Goal: Task Accomplishment & Management: Manage account settings

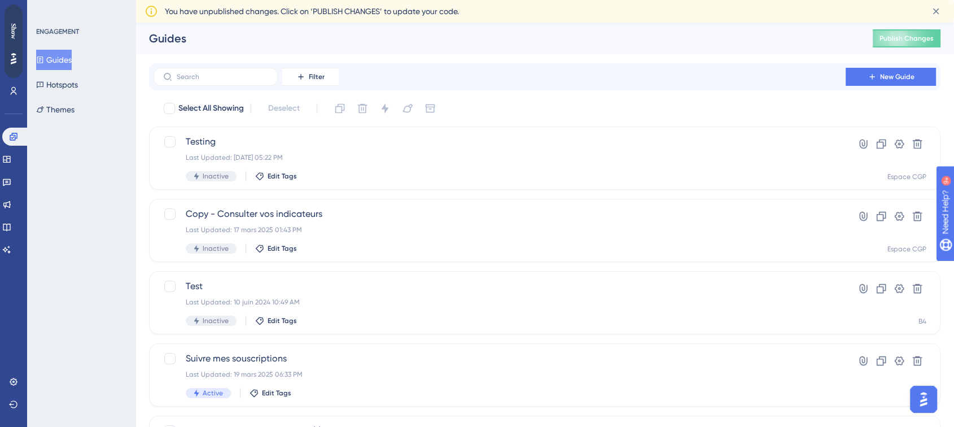
click at [88, 198] on div "ENGAGEMENT Guides Hotspots Themes" at bounding box center [81, 213] width 108 height 427
click at [356, 150] on div "Testing Last Updated: 06 oct. 2025 05:22 PM Inactive Edit Tags" at bounding box center [500, 158] width 628 height 46
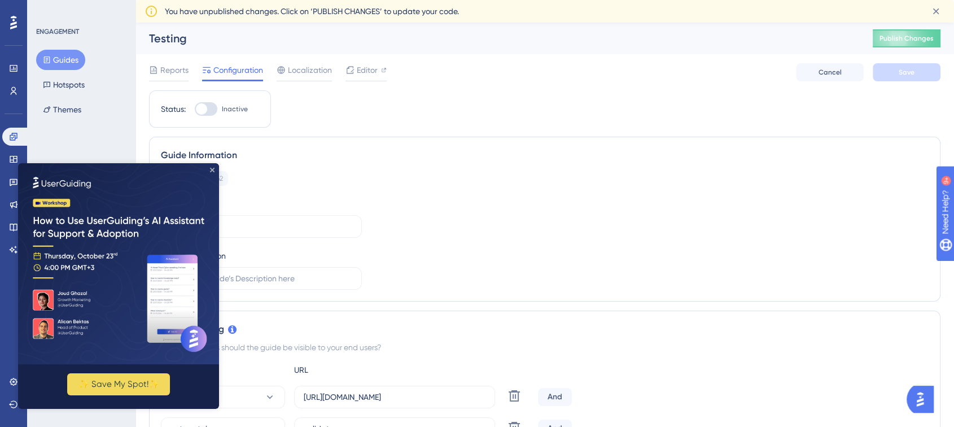
click at [213, 168] on icon "Close Preview" at bounding box center [212, 170] width 5 height 5
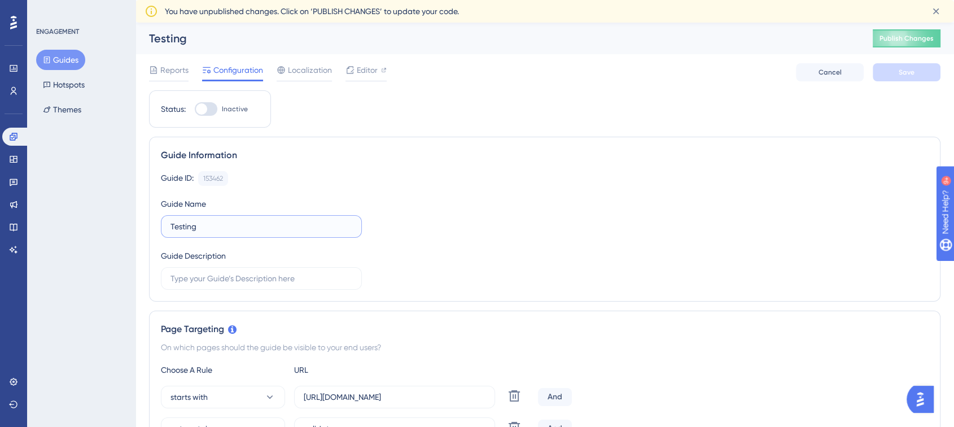
click at [238, 224] on input "Testing" at bounding box center [262, 226] width 182 height 12
drag, startPoint x: 271, startPoint y: 224, endPoint x: 171, endPoint y: 226, distance: 100.0
click at [164, 225] on label "Testing" at bounding box center [261, 226] width 201 height 23
type input "New homepage"
click at [468, 218] on div "Guide ID: 153462 Copy Guide Name New homepage Guide Description" at bounding box center [545, 230] width 768 height 119
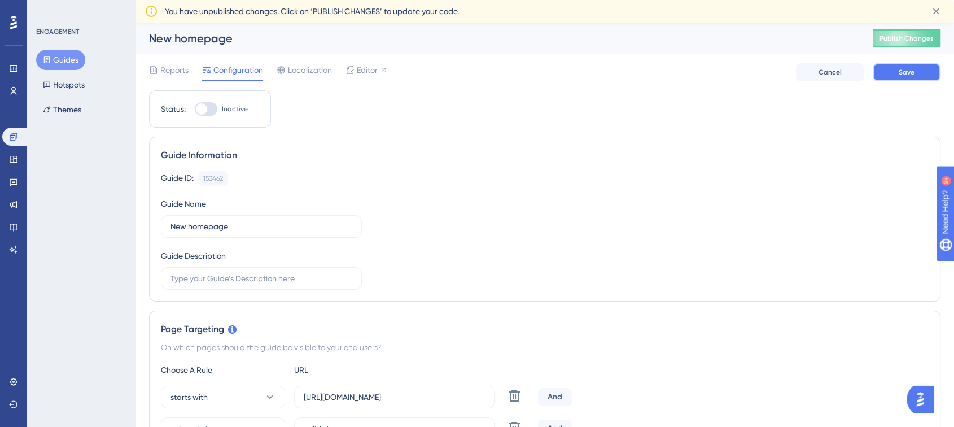
click at [898, 65] on button "Save" at bounding box center [907, 72] width 68 height 18
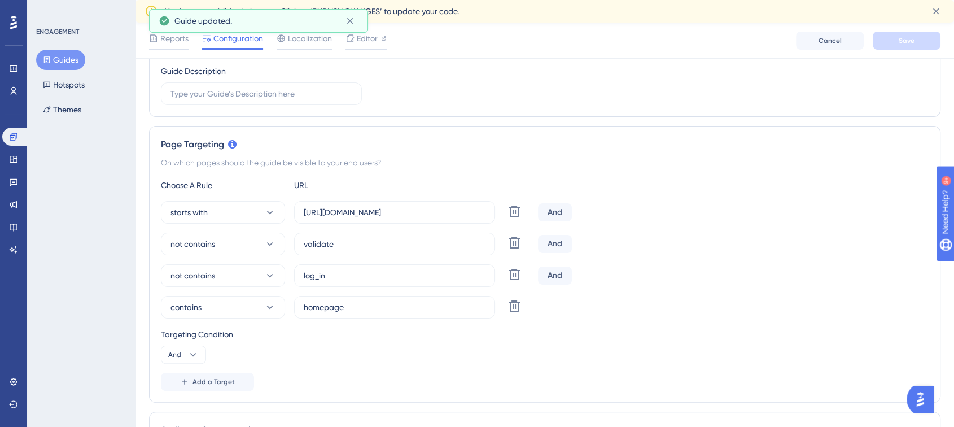
scroll to position [251, 0]
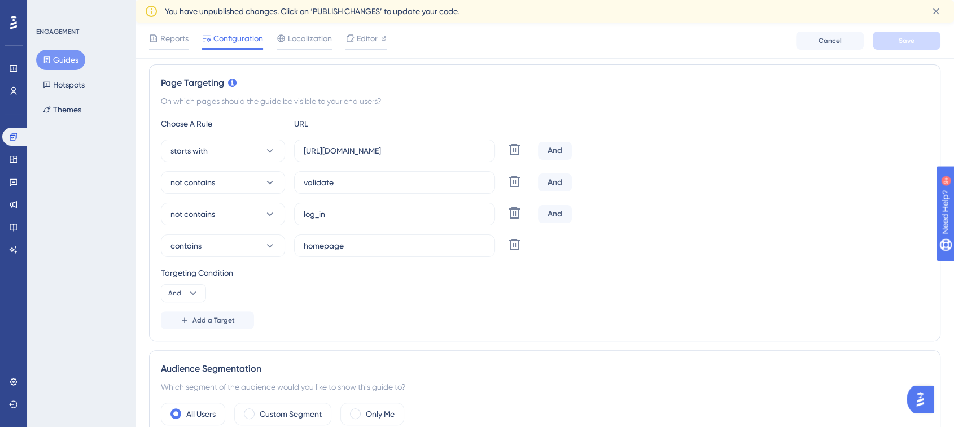
click at [655, 211] on div "not contains log_in Delete And" at bounding box center [545, 214] width 768 height 23
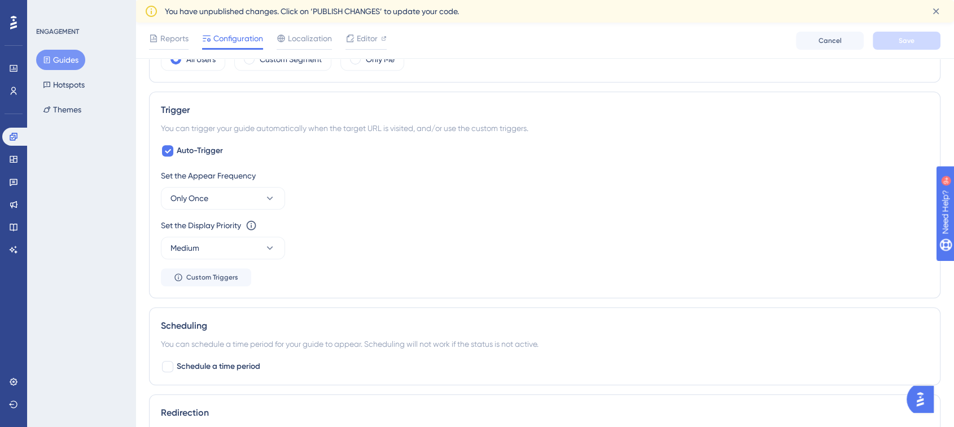
scroll to position [627, 0]
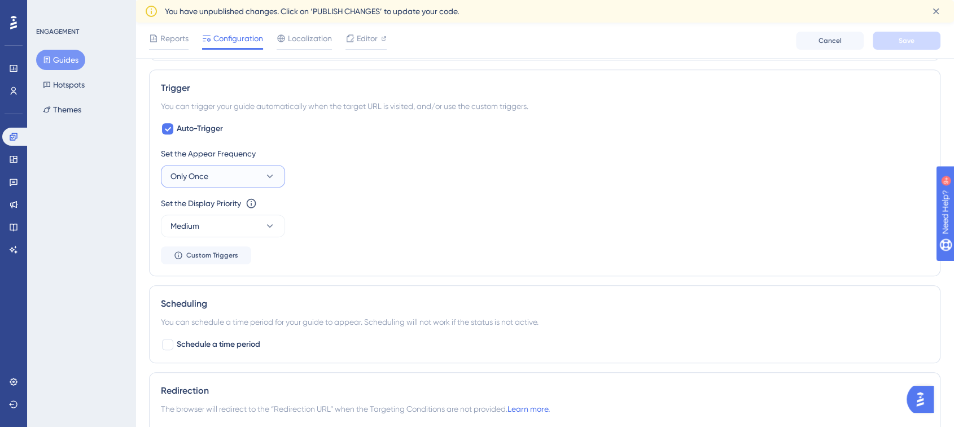
click at [280, 176] on button "Only Once" at bounding box center [223, 176] width 124 height 23
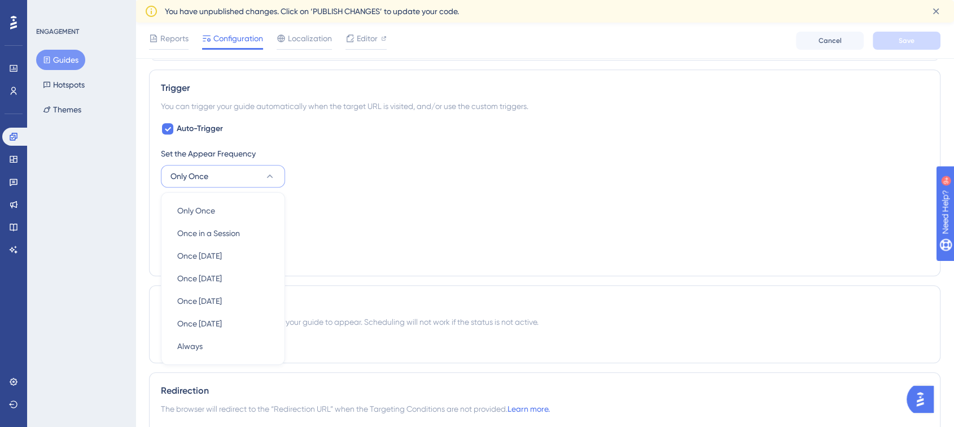
scroll to position [691, 0]
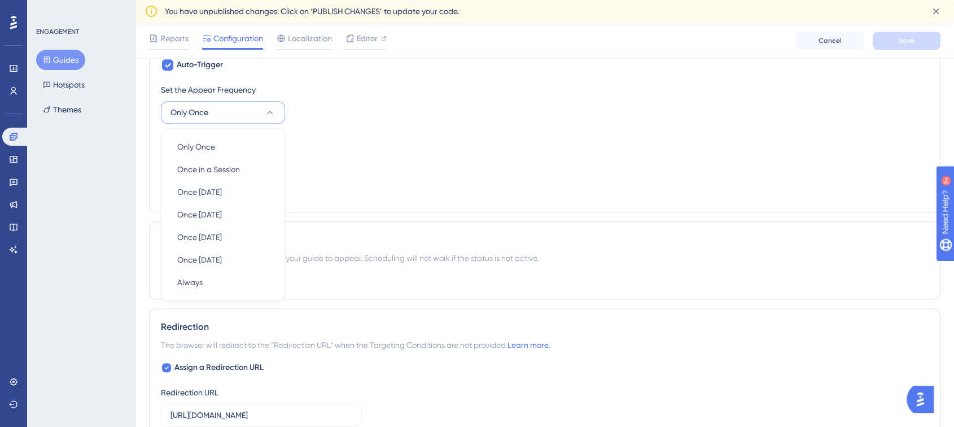
click at [532, 184] on div "Set the Appear Frequency Only Once Only Once Only Once Once in a Session Once i…" at bounding box center [545, 141] width 768 height 117
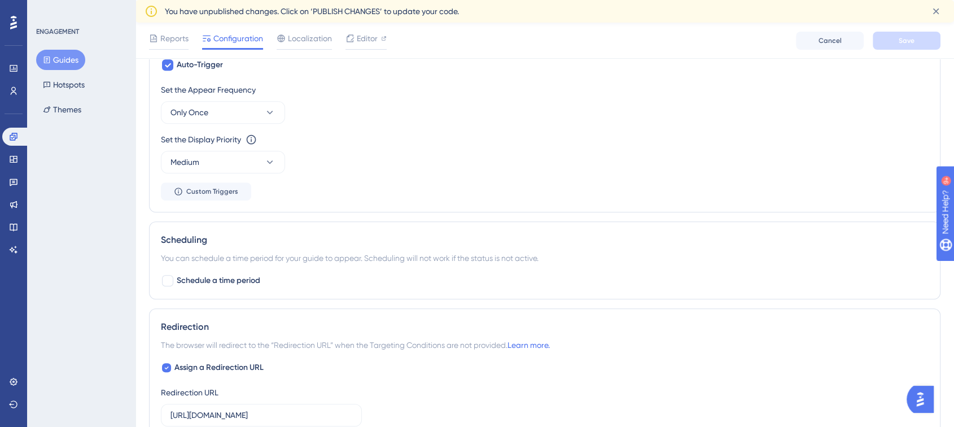
click at [520, 192] on div "Set the Appear Frequency Only Once Set the Display Priority This option will se…" at bounding box center [545, 141] width 768 height 117
click at [273, 159] on icon at bounding box center [269, 161] width 11 height 11
click at [394, 164] on div "Set the Display Priority This option will set the display priority between auto…" at bounding box center [545, 153] width 768 height 41
click at [511, 164] on div "Set the Display Priority This option will set the display priority between auto…" at bounding box center [545, 153] width 768 height 41
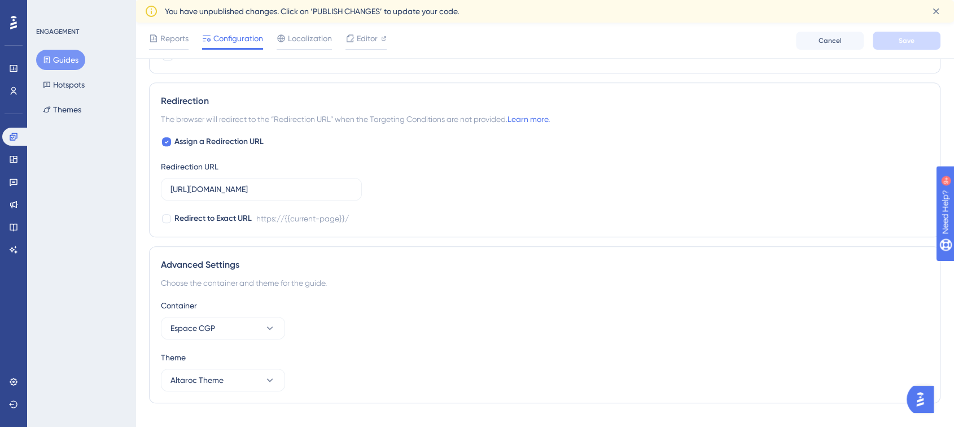
scroll to position [938, 0]
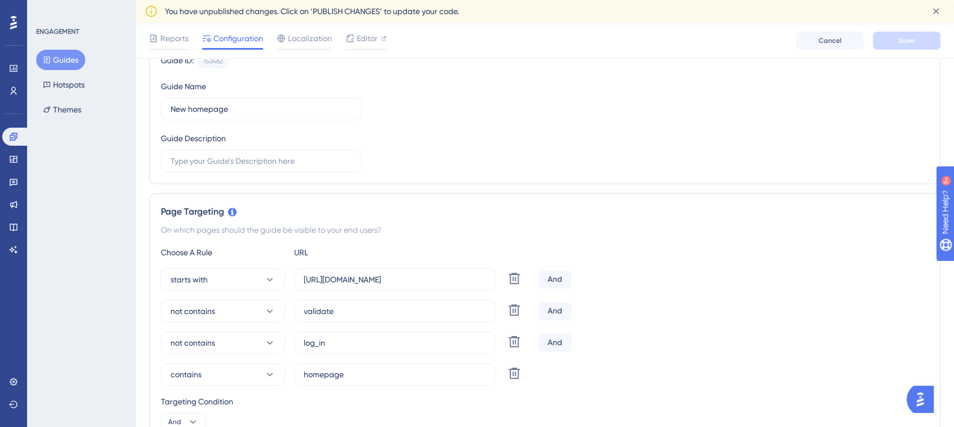
scroll to position [0, 0]
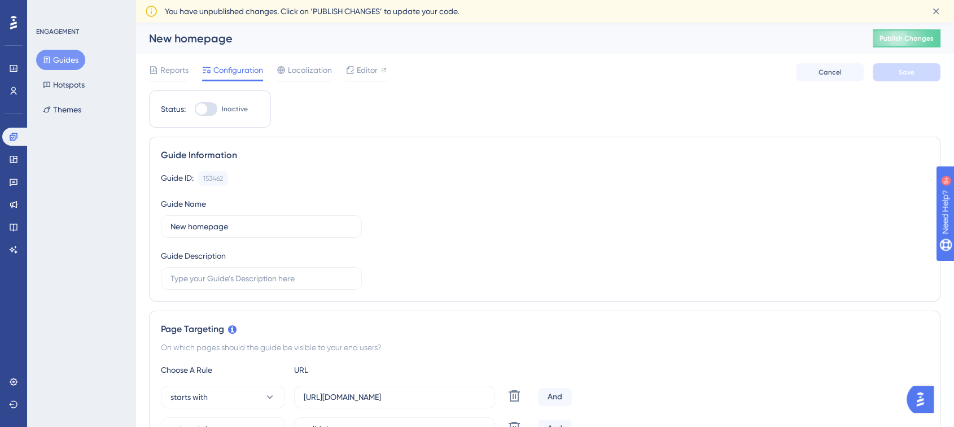
click at [369, 71] on span "Editor" at bounding box center [367, 70] width 21 height 14
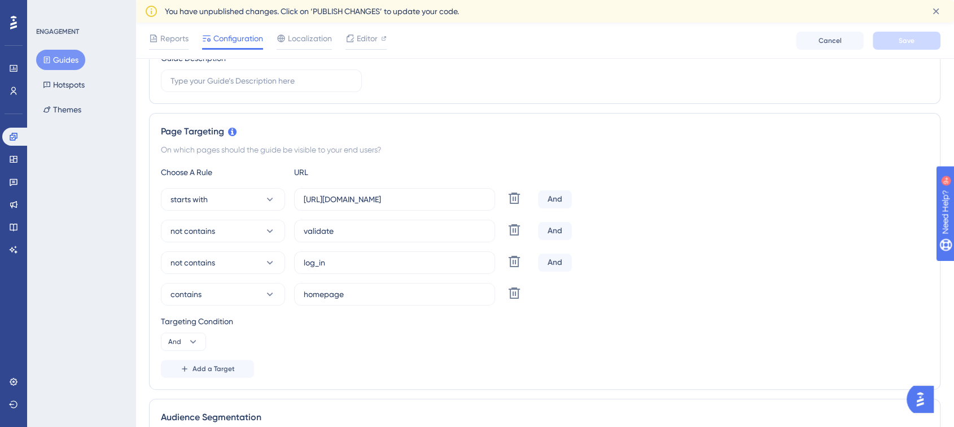
scroll to position [188, 0]
